Goal: Transaction & Acquisition: Purchase product/service

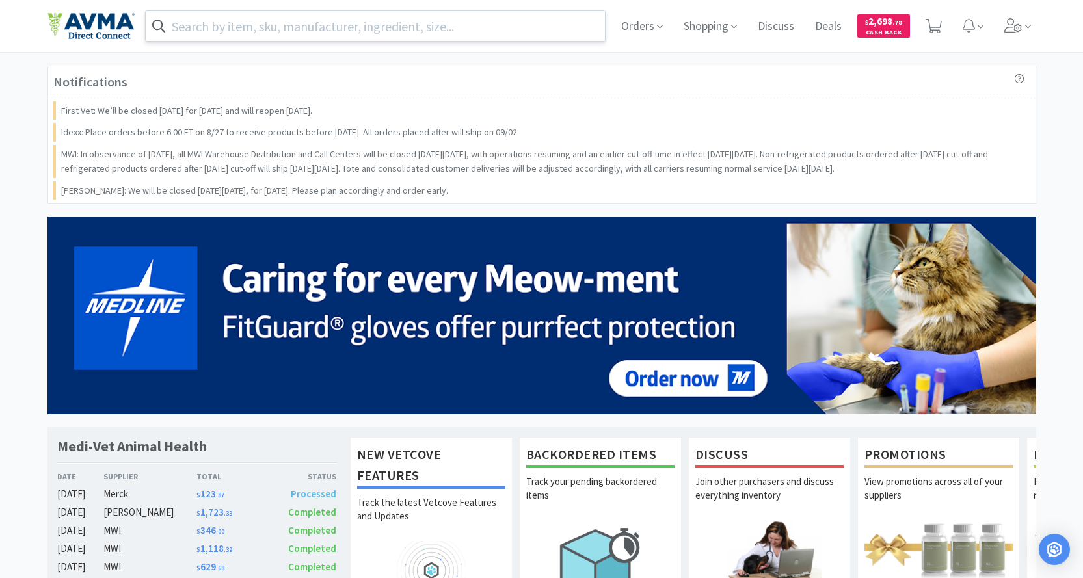
click at [326, 28] on input "text" at bounding box center [376, 26] width 460 height 30
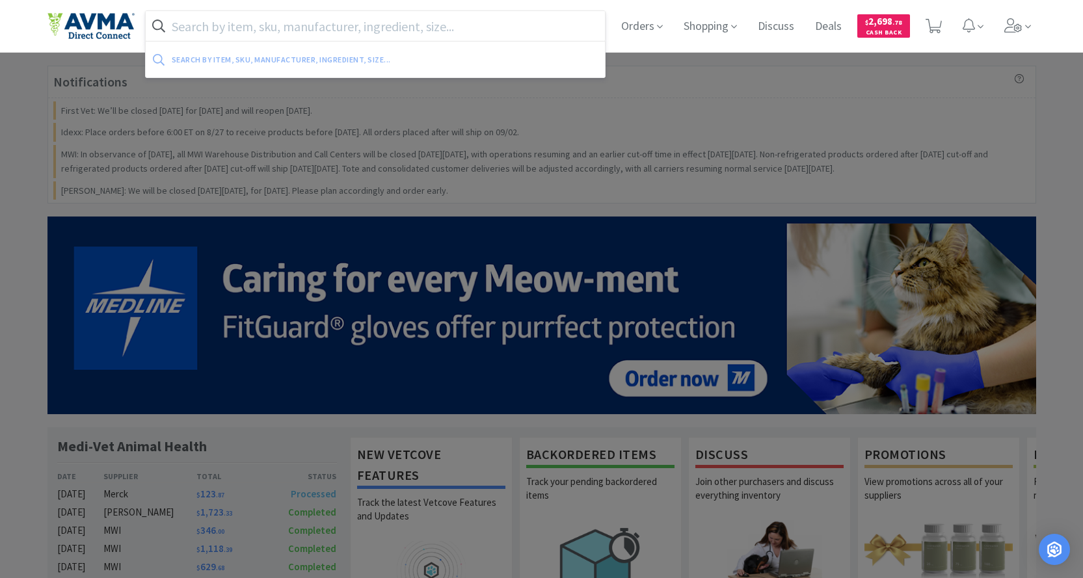
paste input "081931"
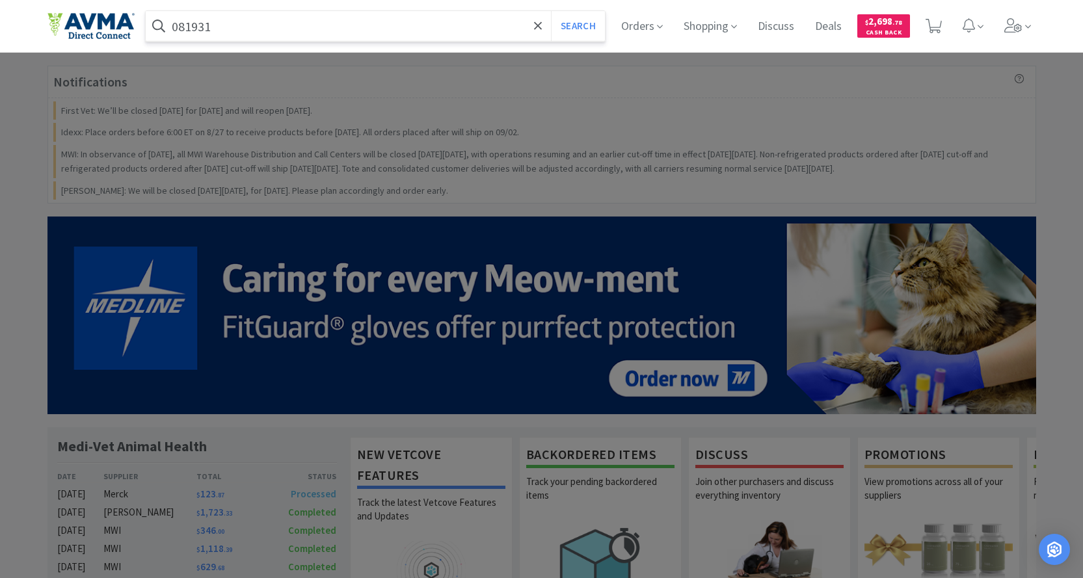
type input "081931"
click at [551, 11] on button "Search" at bounding box center [578, 26] width 54 height 30
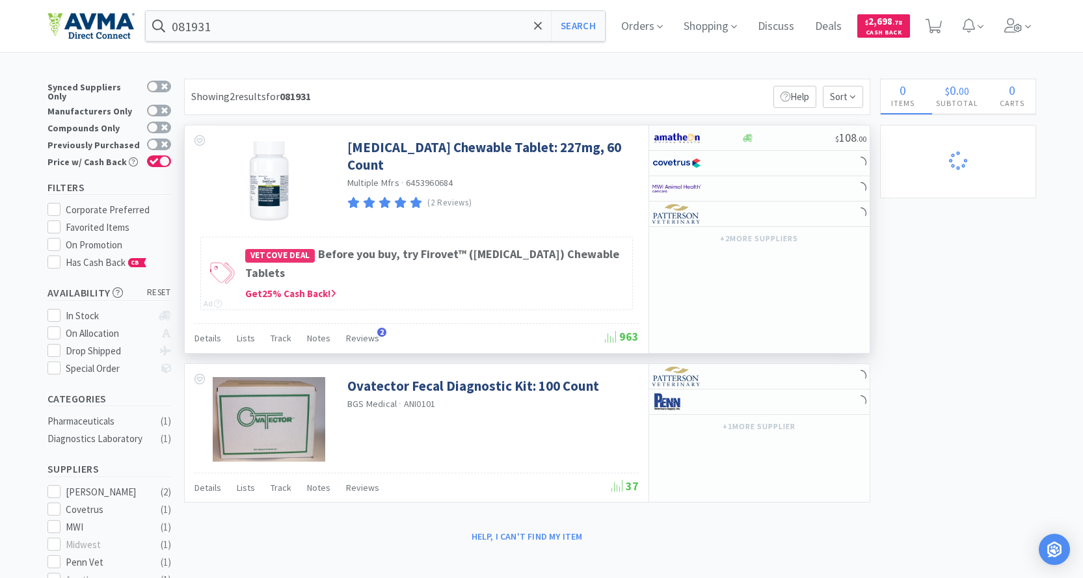
select select "1"
select select "8"
select select "2"
select select "17"
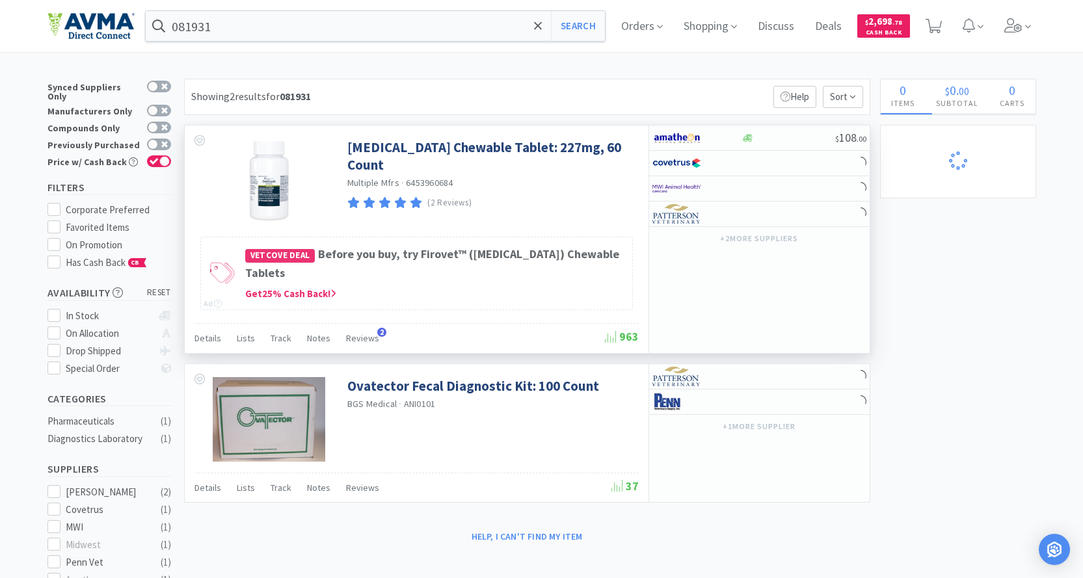
select select "11"
select select "2"
select select "1"
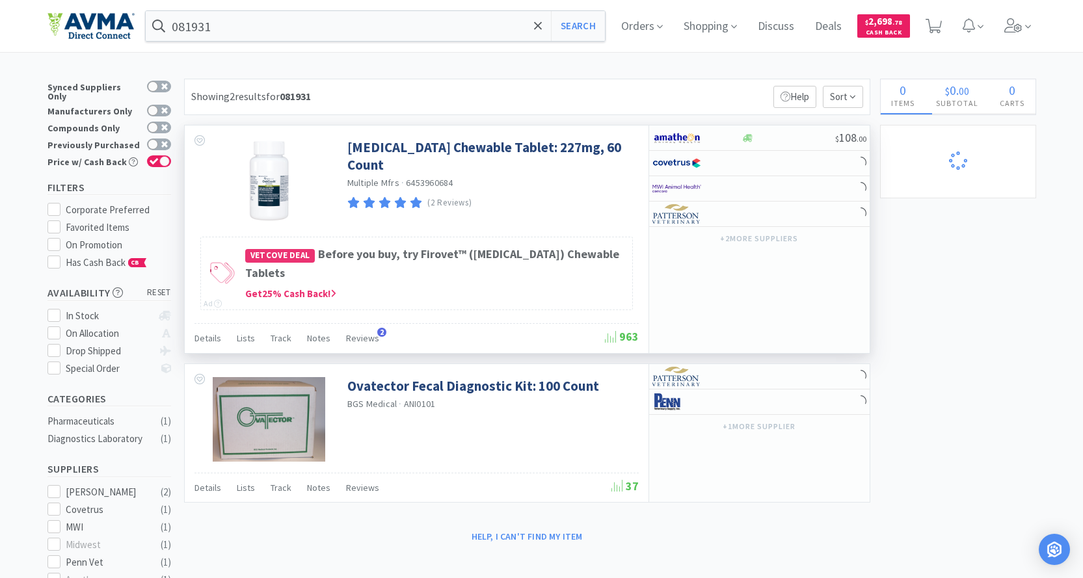
select select "4"
select select "1"
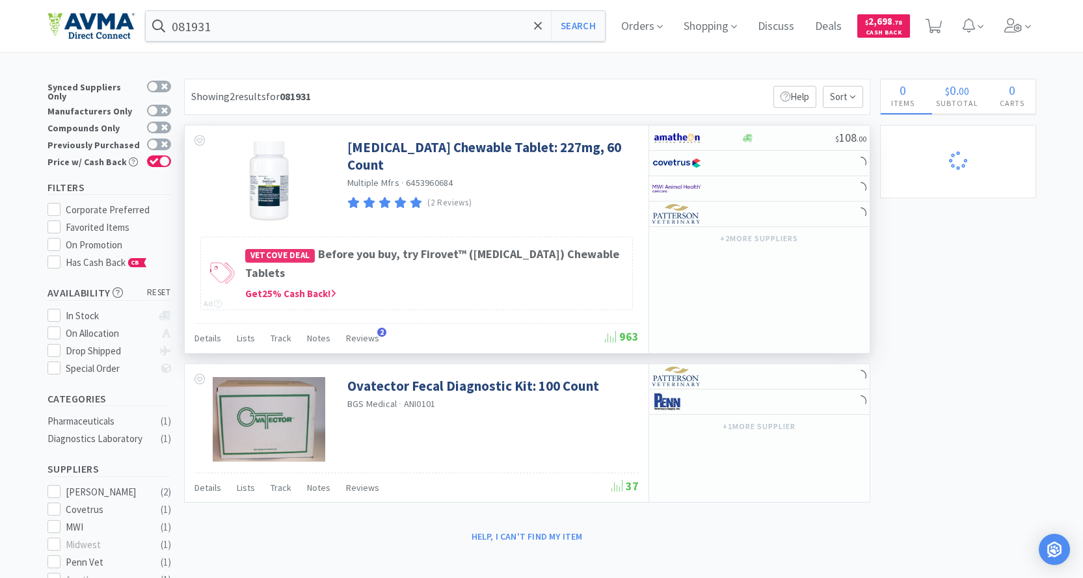
select select "1"
select select "7"
select select "1"
select select "45"
select select "2"
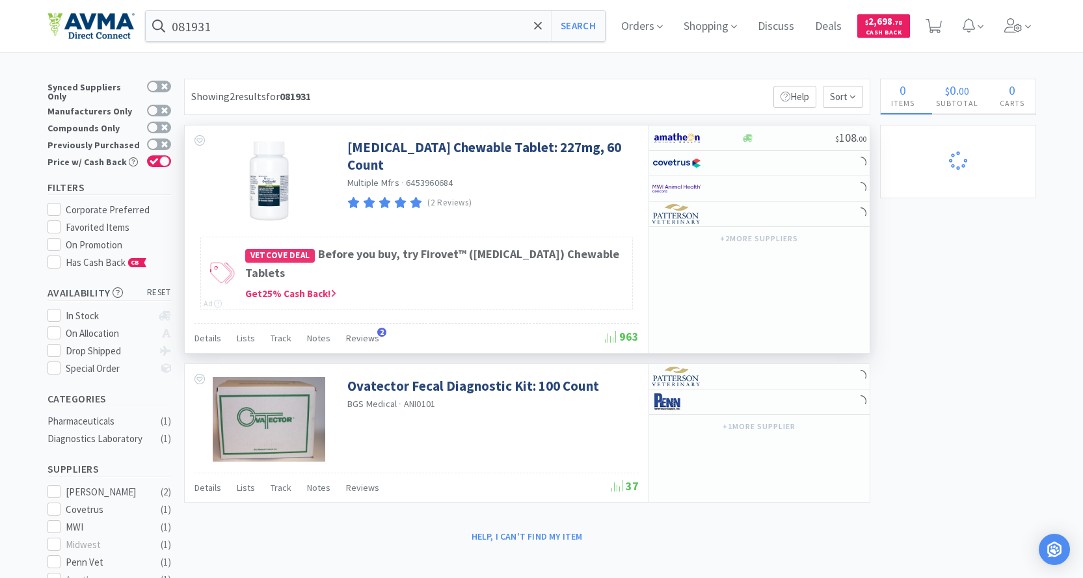
select select "2"
select select "3"
select select "1"
select select "3"
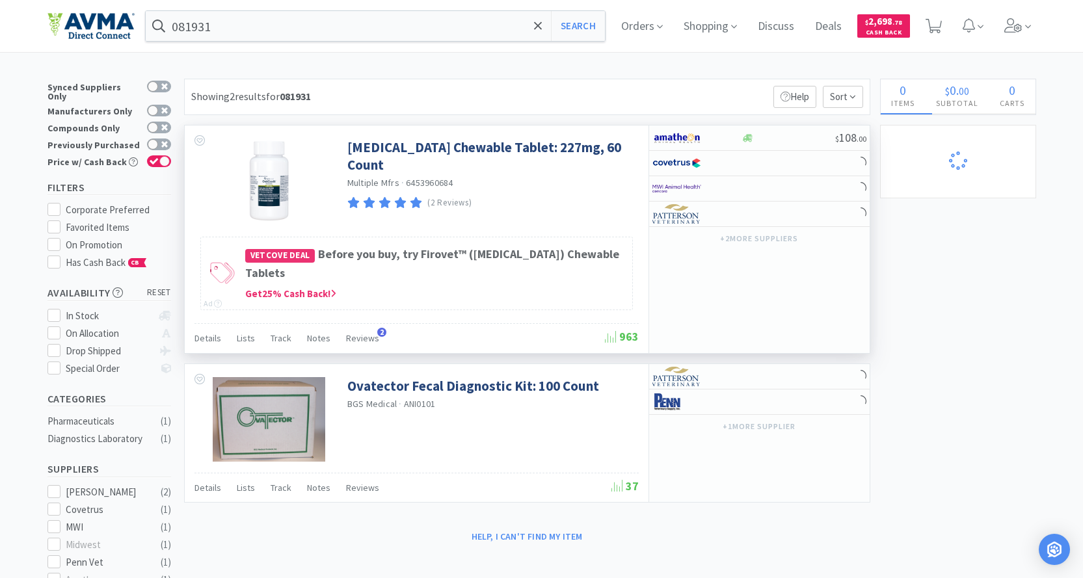
select select "2"
select select "3"
select select "1"
select select "60"
select select "1"
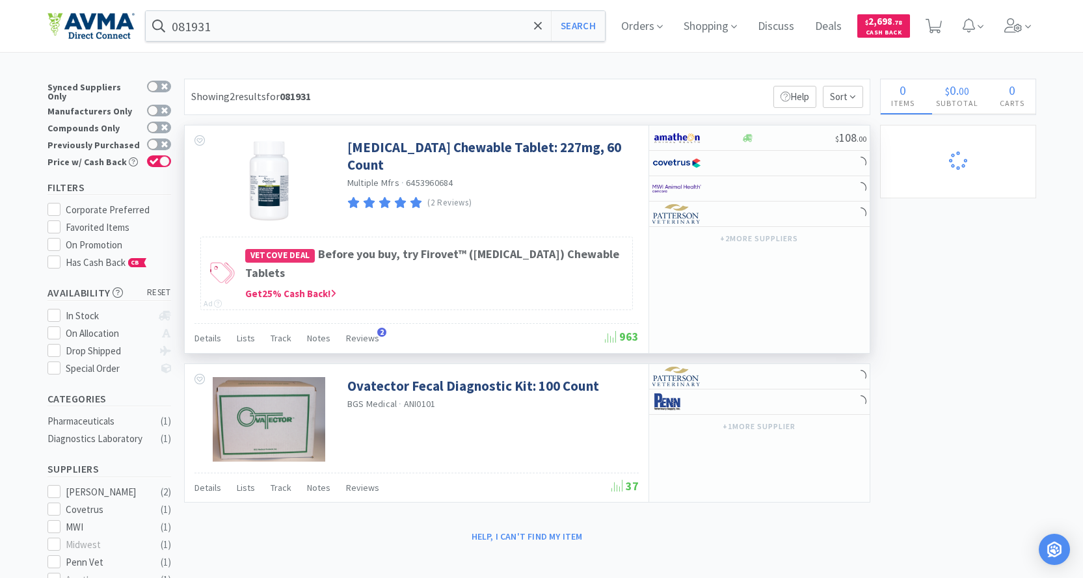
select select "12"
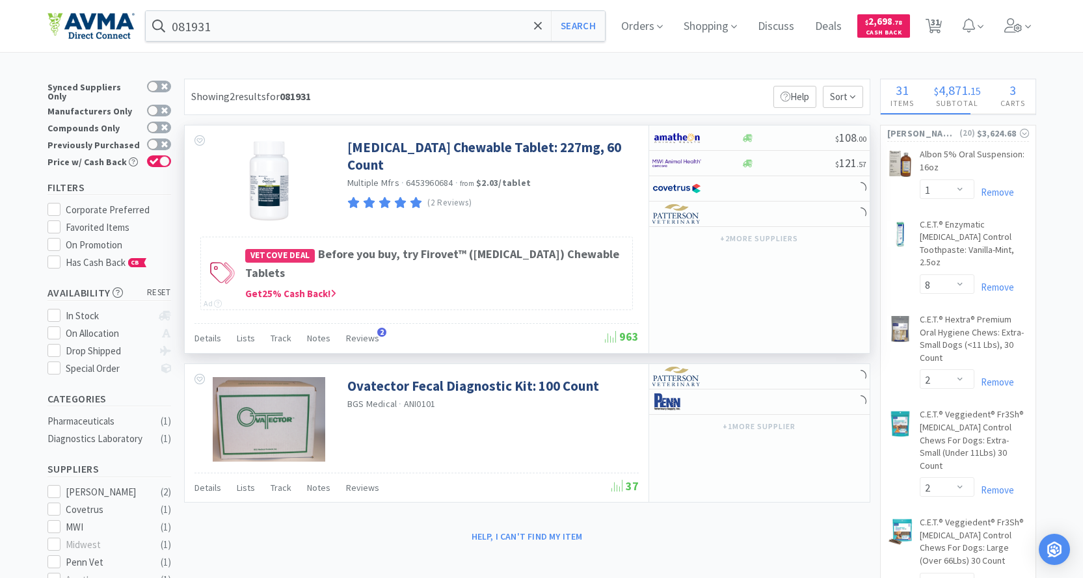
select select "4"
select select "1"
select select "5"
select select "2"
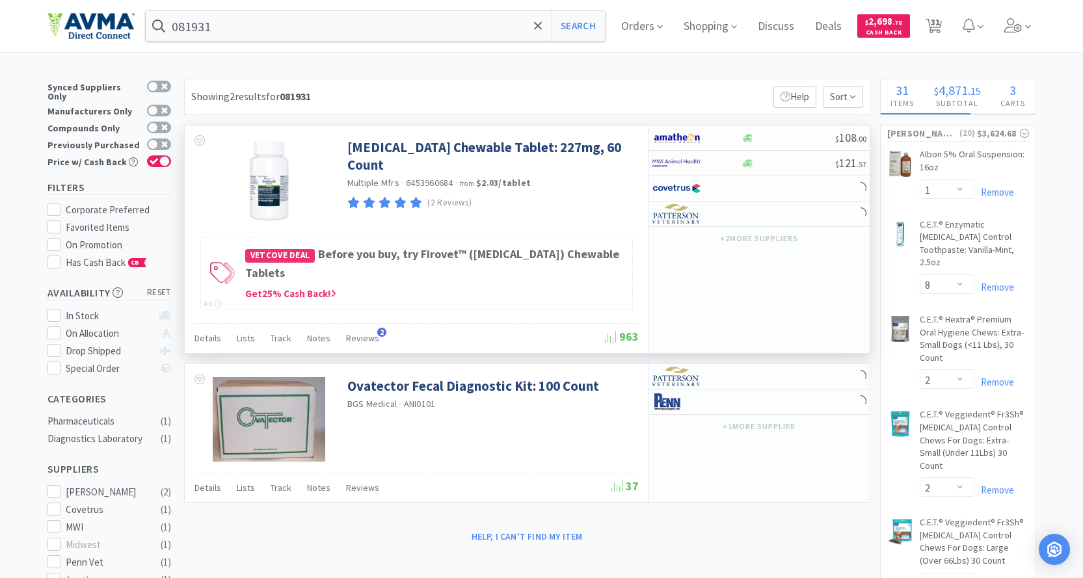
select select "5"
select select "2"
select select "1"
